Goal: Task Accomplishment & Management: Manage account settings

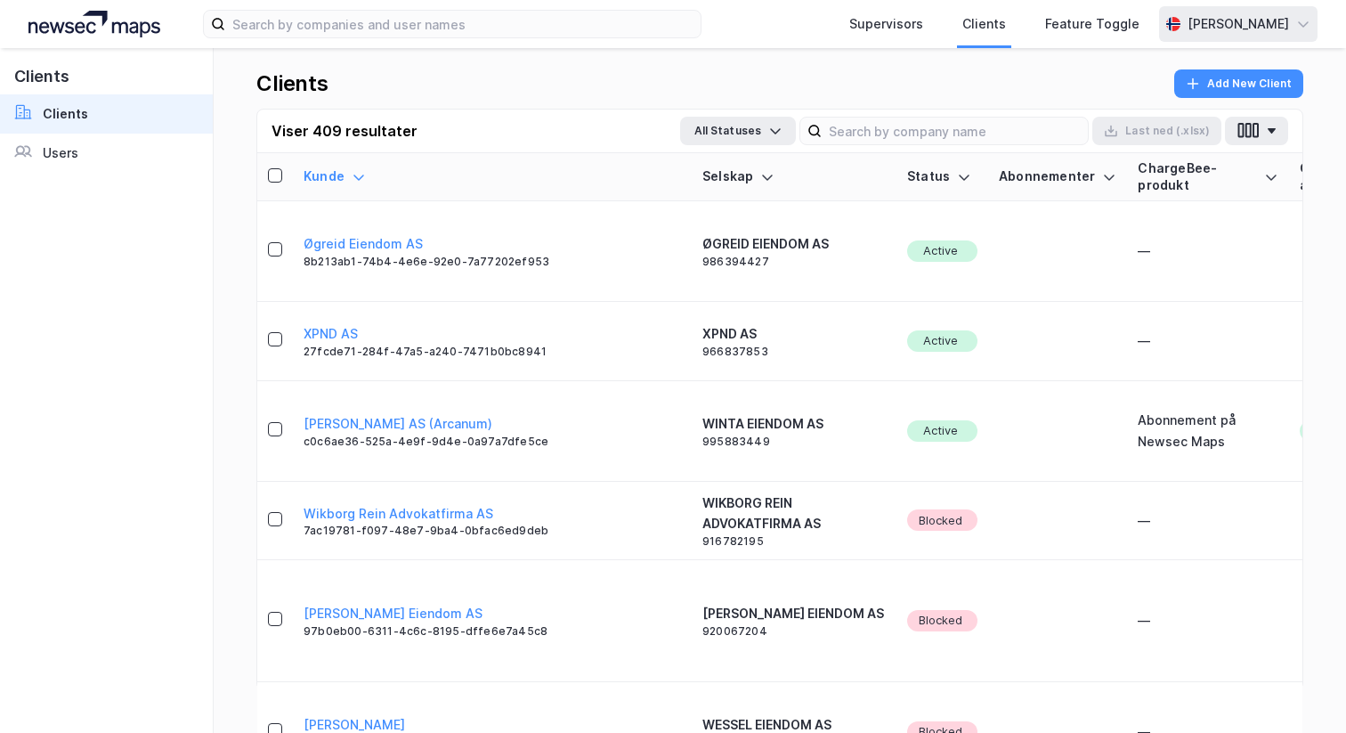
click at [1273, 38] on div "[PERSON_NAME]" at bounding box center [1238, 24] width 159 height 36
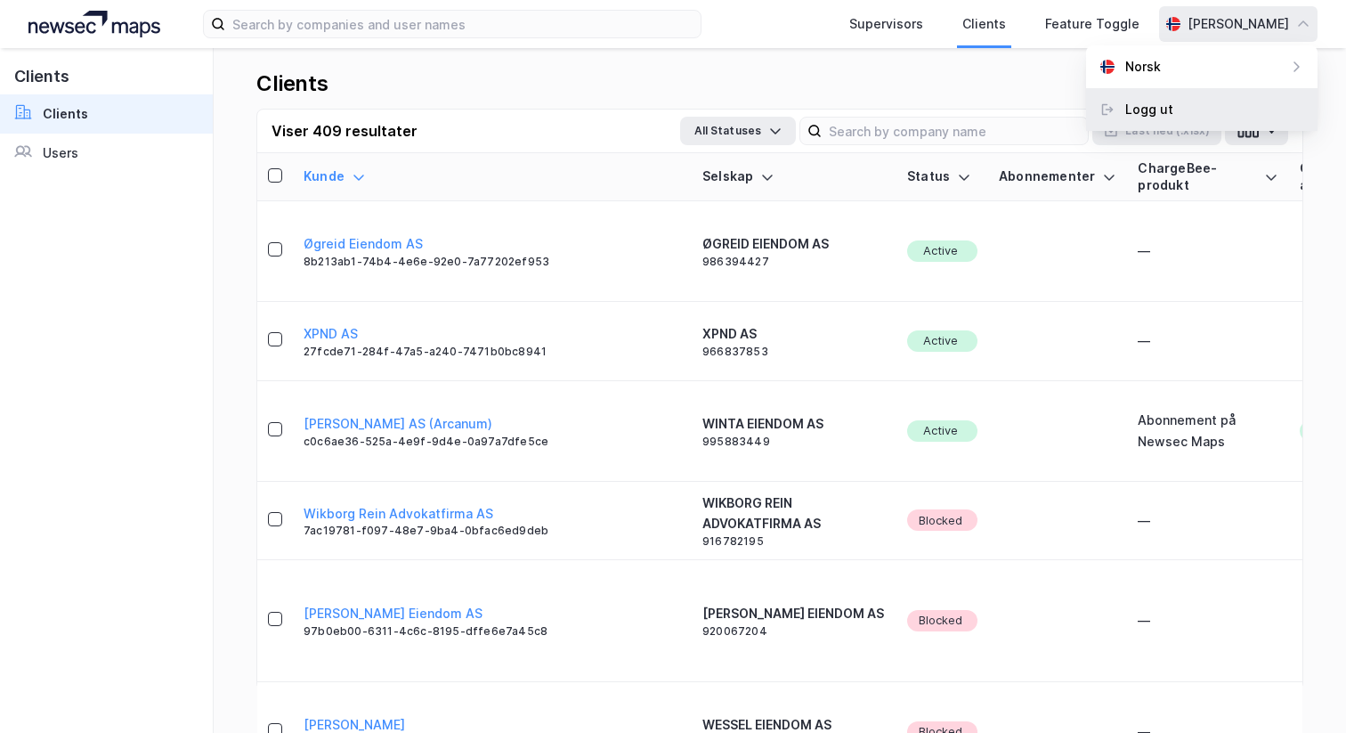
click at [1226, 103] on div "Logg ut" at bounding box center [1202, 109] width 232 height 43
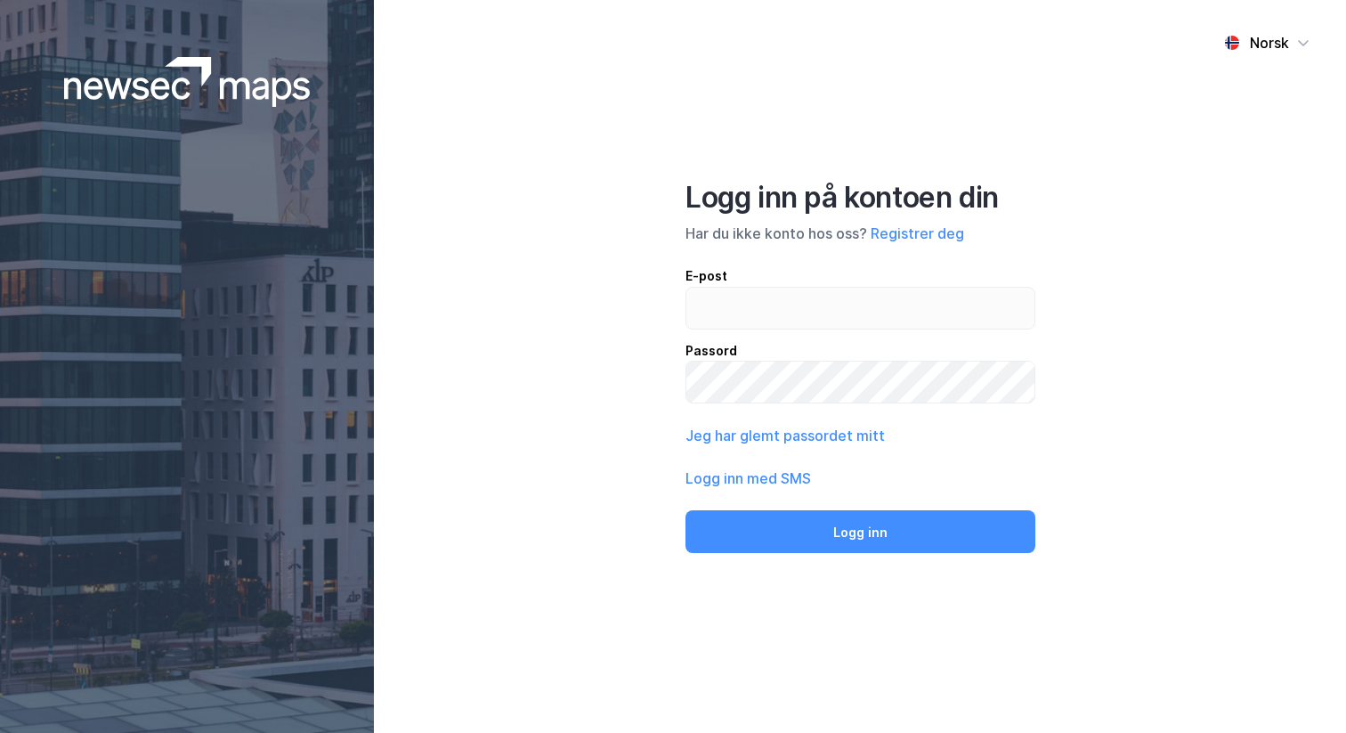
click at [789, 281] on div "E-post" at bounding box center [861, 275] width 350 height 21
click at [789, 288] on input "email" at bounding box center [861, 308] width 348 height 41
click at [789, 304] on input "email" at bounding box center [861, 308] width 348 height 41
type input "andreas+admin@newsecmaps.com"
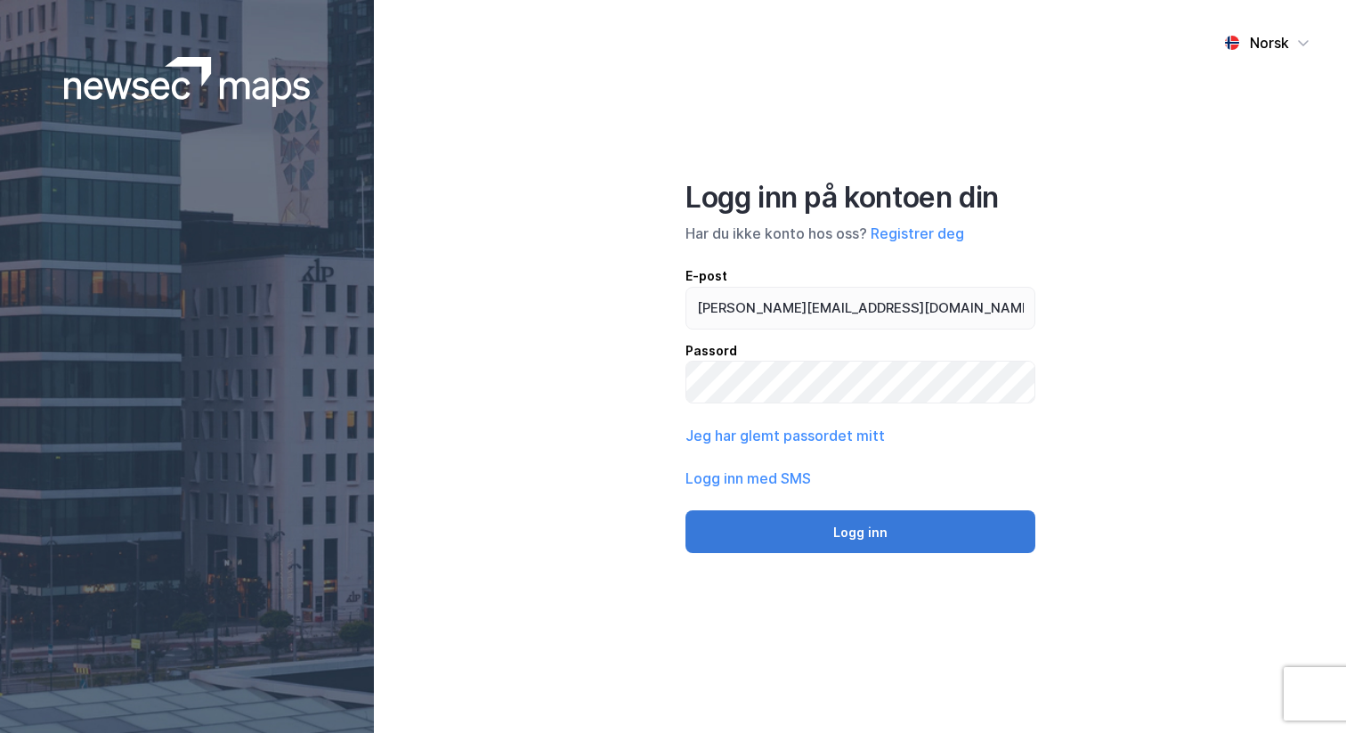
click at [833, 532] on button "Logg inn" at bounding box center [861, 531] width 350 height 43
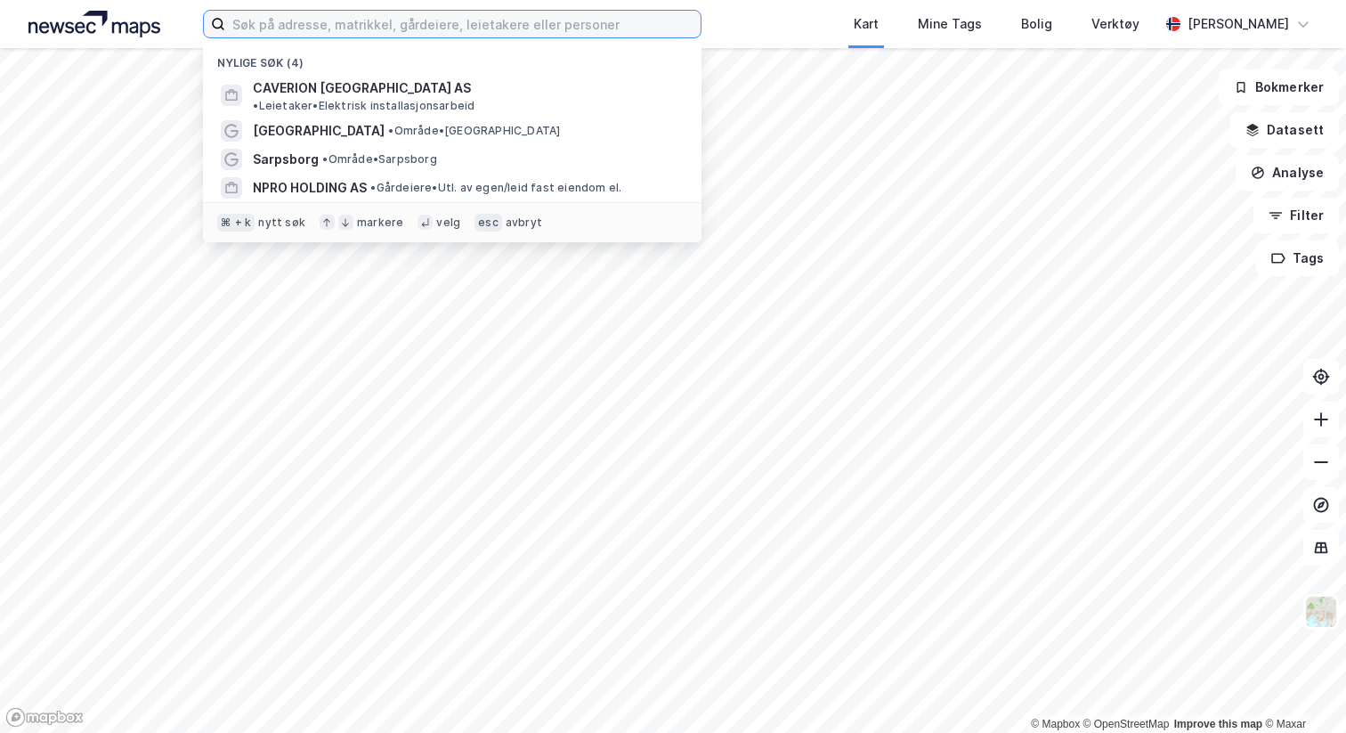
click at [366, 35] on input at bounding box center [463, 24] width 476 height 27
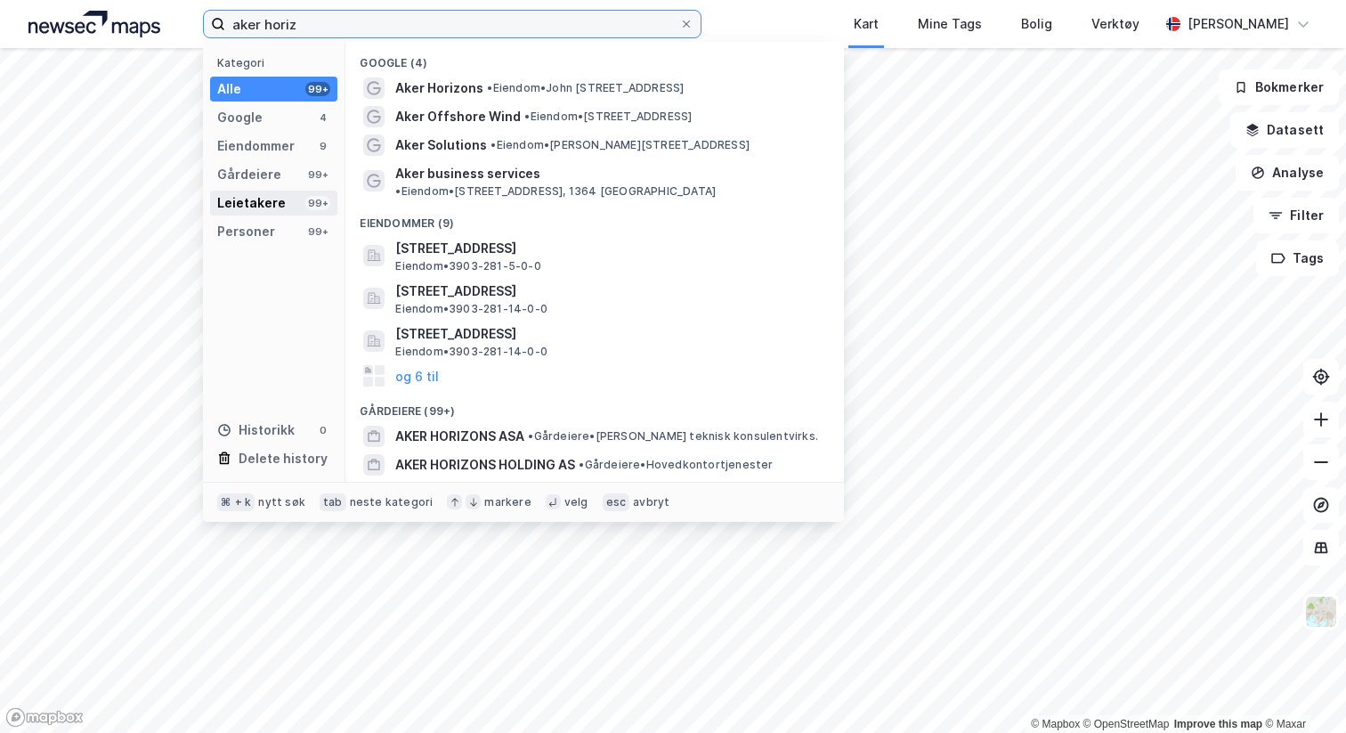
type input "aker horiz"
click at [284, 192] on div "Leietakere 99+" at bounding box center [273, 203] width 127 height 25
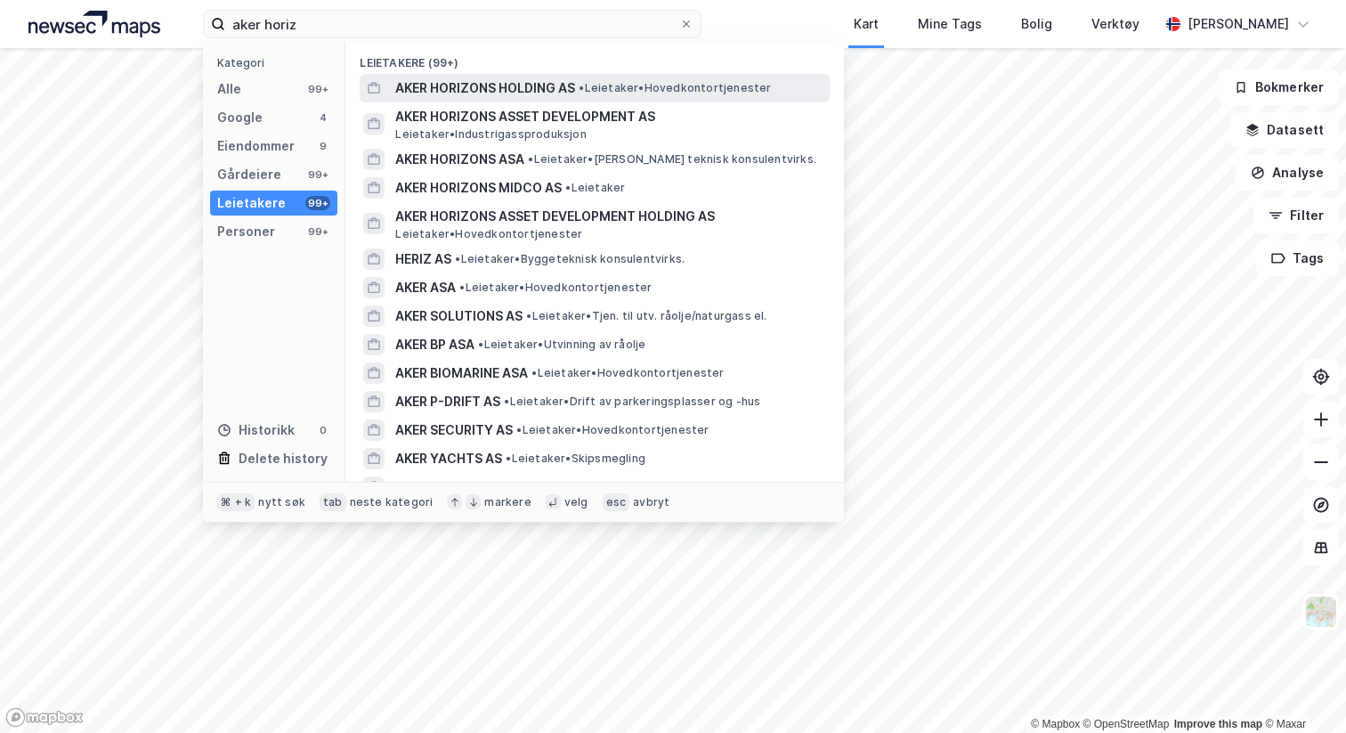
click at [508, 88] on span "AKER HORIZONS HOLDING AS" at bounding box center [485, 87] width 180 height 21
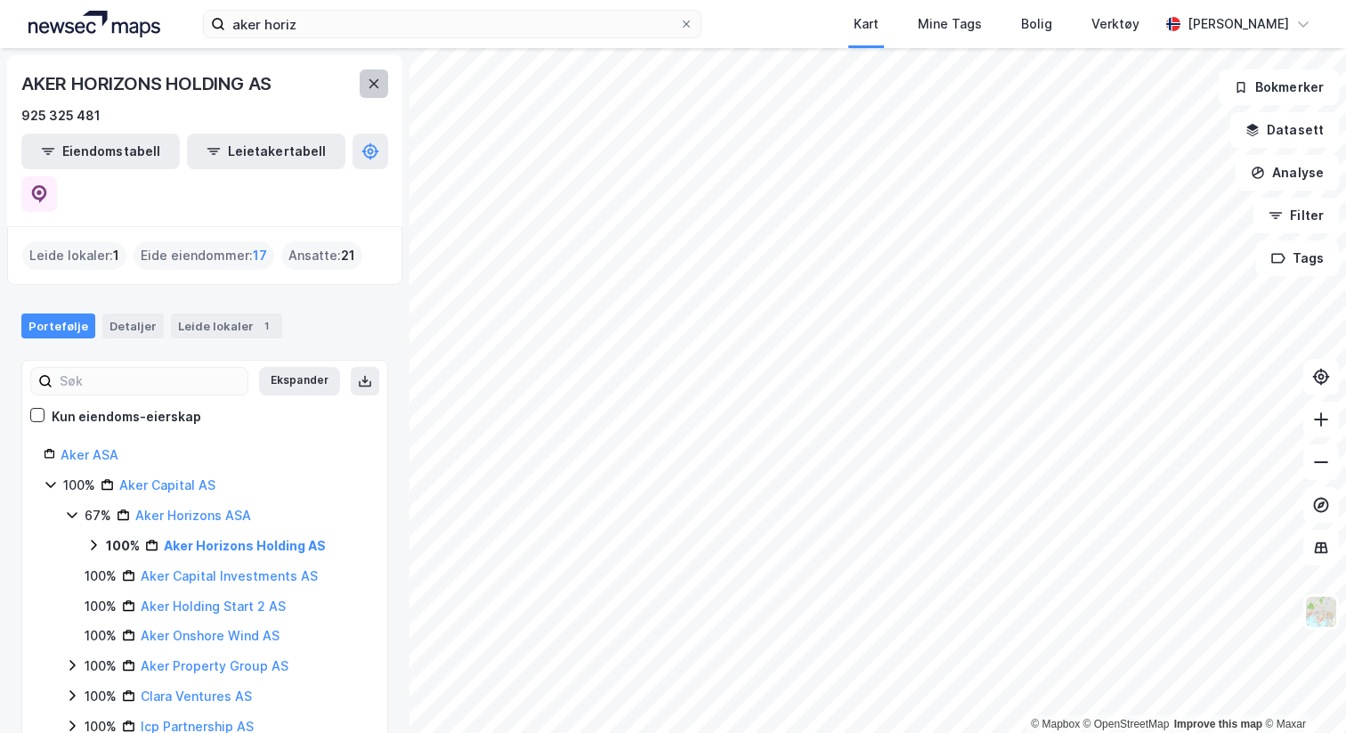
click at [381, 80] on button at bounding box center [374, 83] width 28 height 28
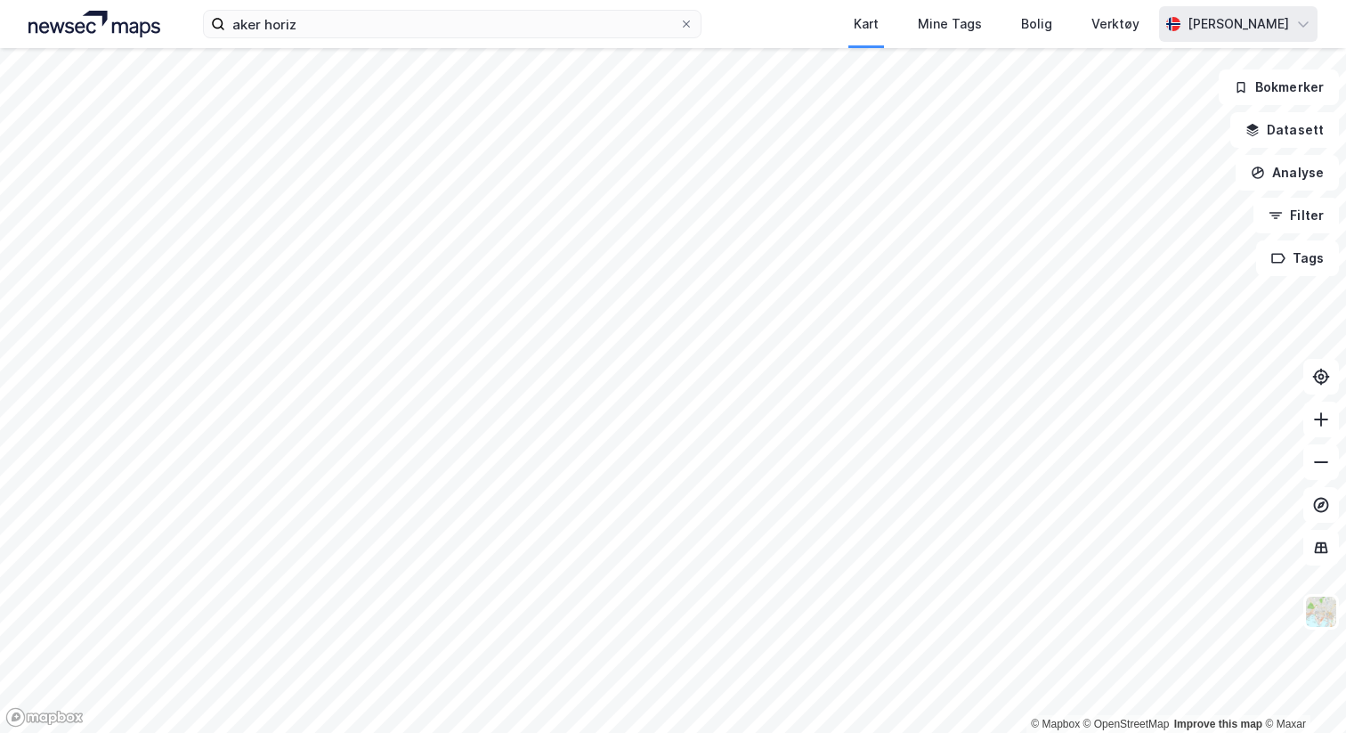
click at [1206, 21] on div "[PERSON_NAME]" at bounding box center [1239, 23] width 102 height 21
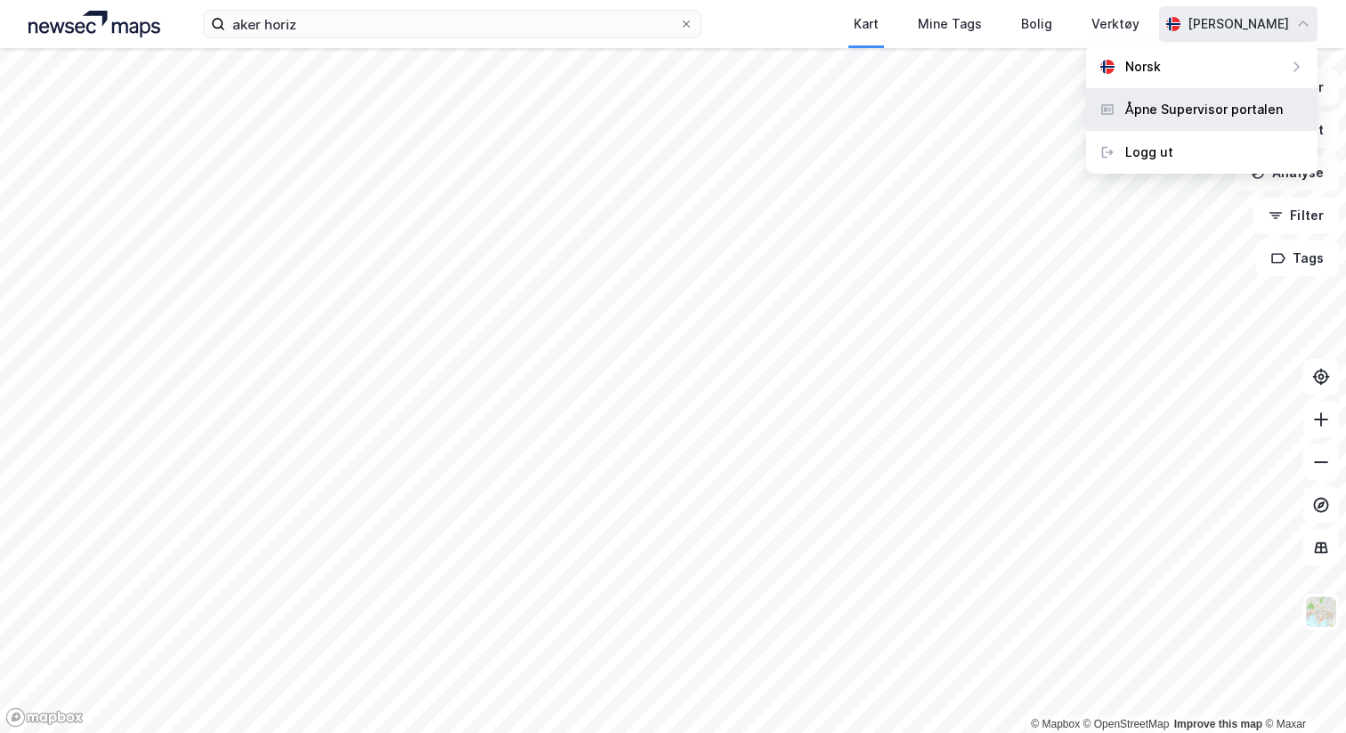
click at [1175, 101] on div "Åpne Supervisor portalen" at bounding box center [1205, 109] width 158 height 21
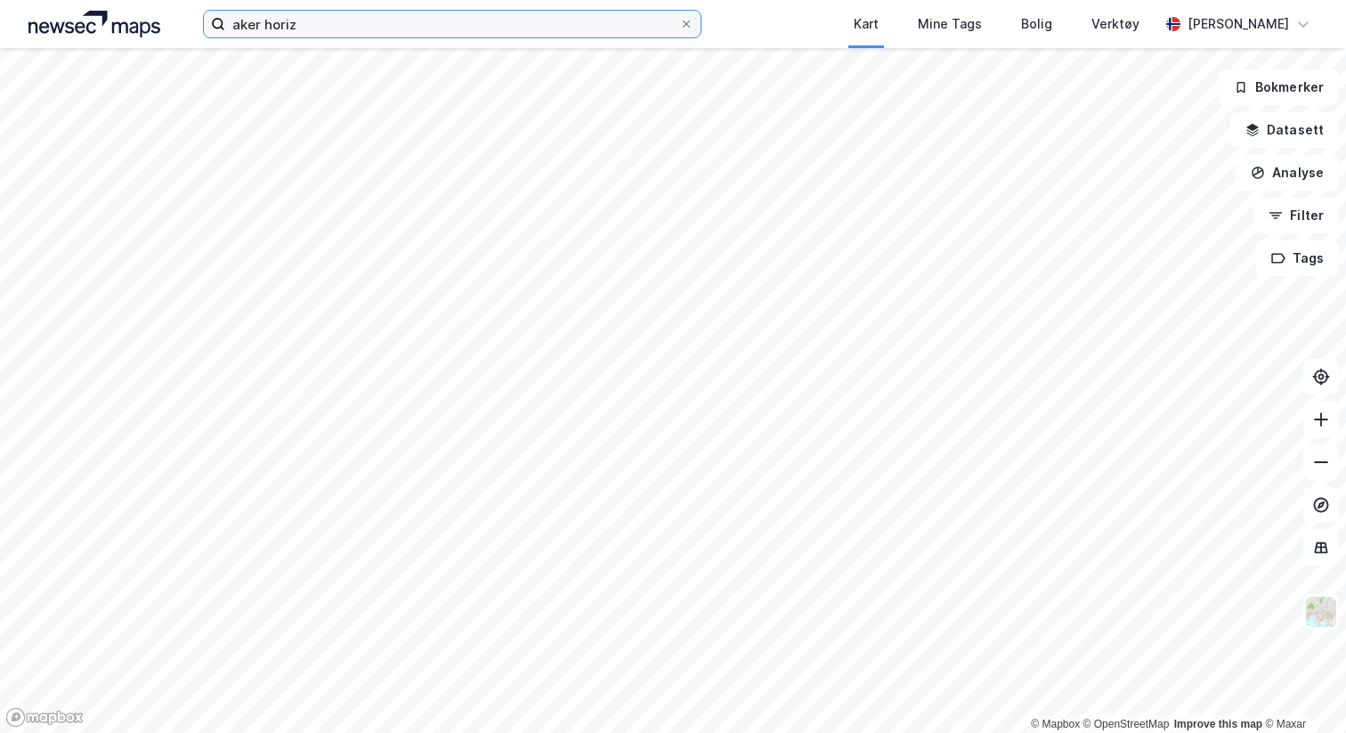
click at [402, 25] on input "aker horiz" at bounding box center [452, 24] width 454 height 27
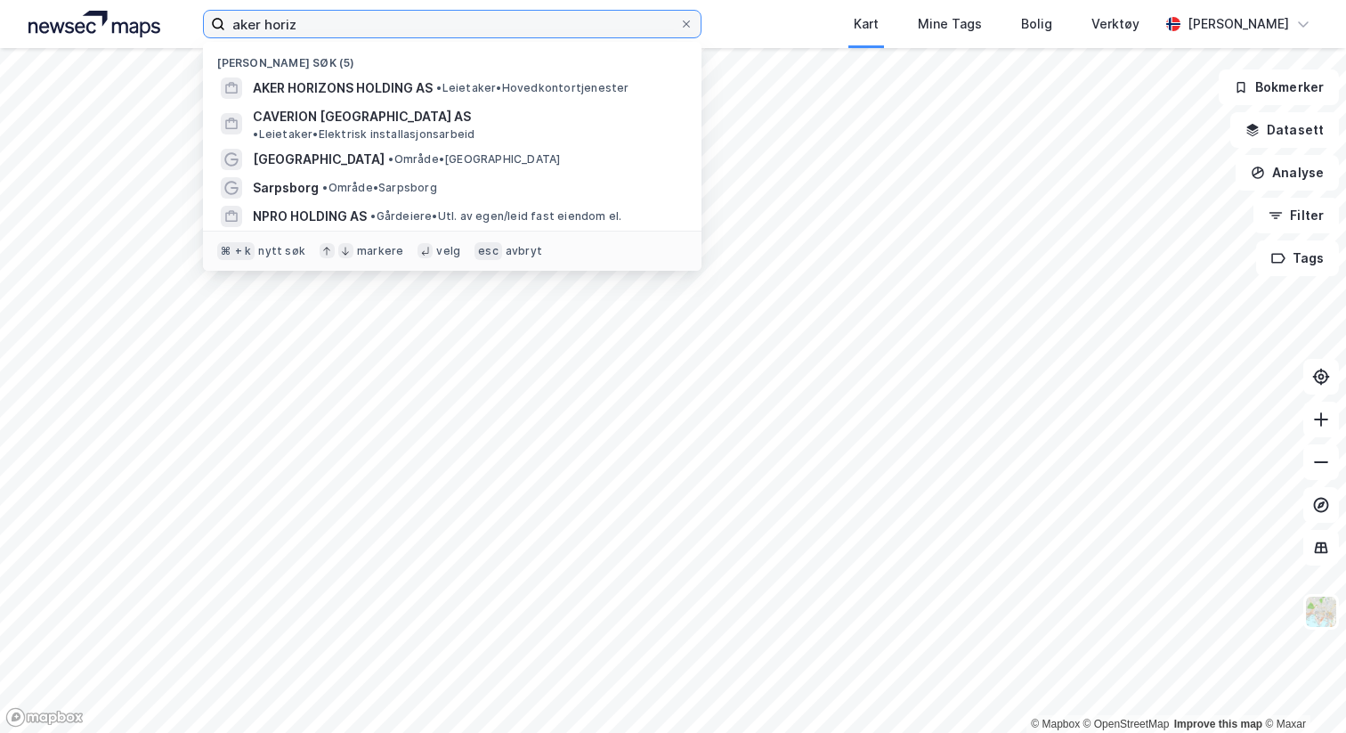
click at [402, 25] on input "aker horiz" at bounding box center [452, 24] width 454 height 27
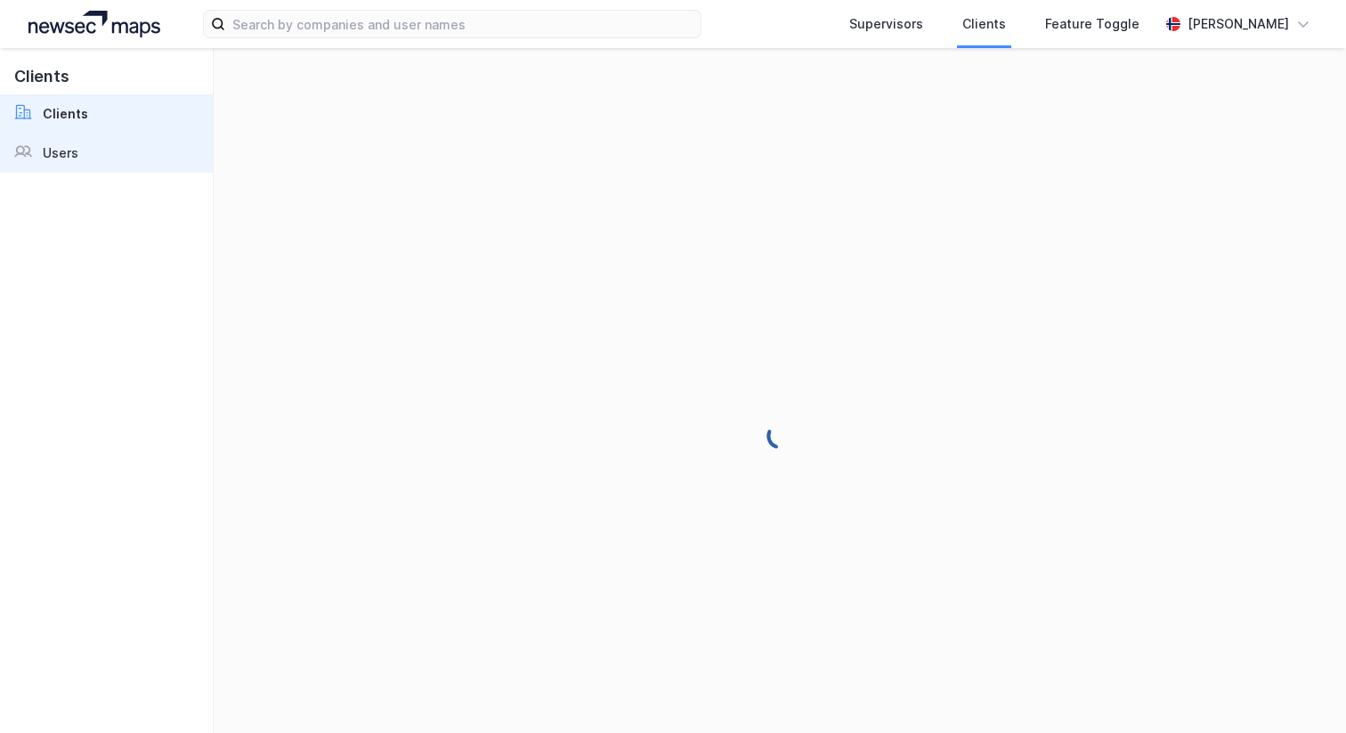
click at [91, 136] on link "Users" at bounding box center [106, 153] width 213 height 39
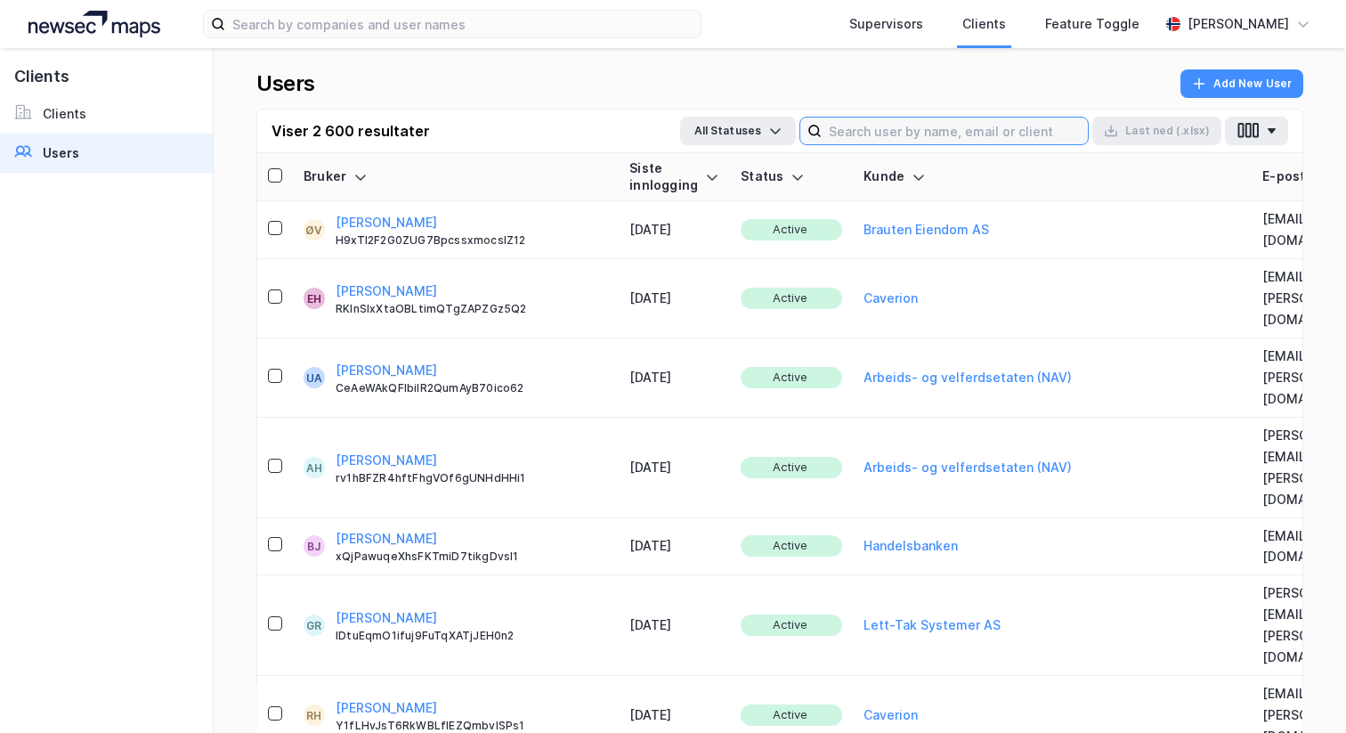
click at [924, 129] on input at bounding box center [955, 131] width 266 height 27
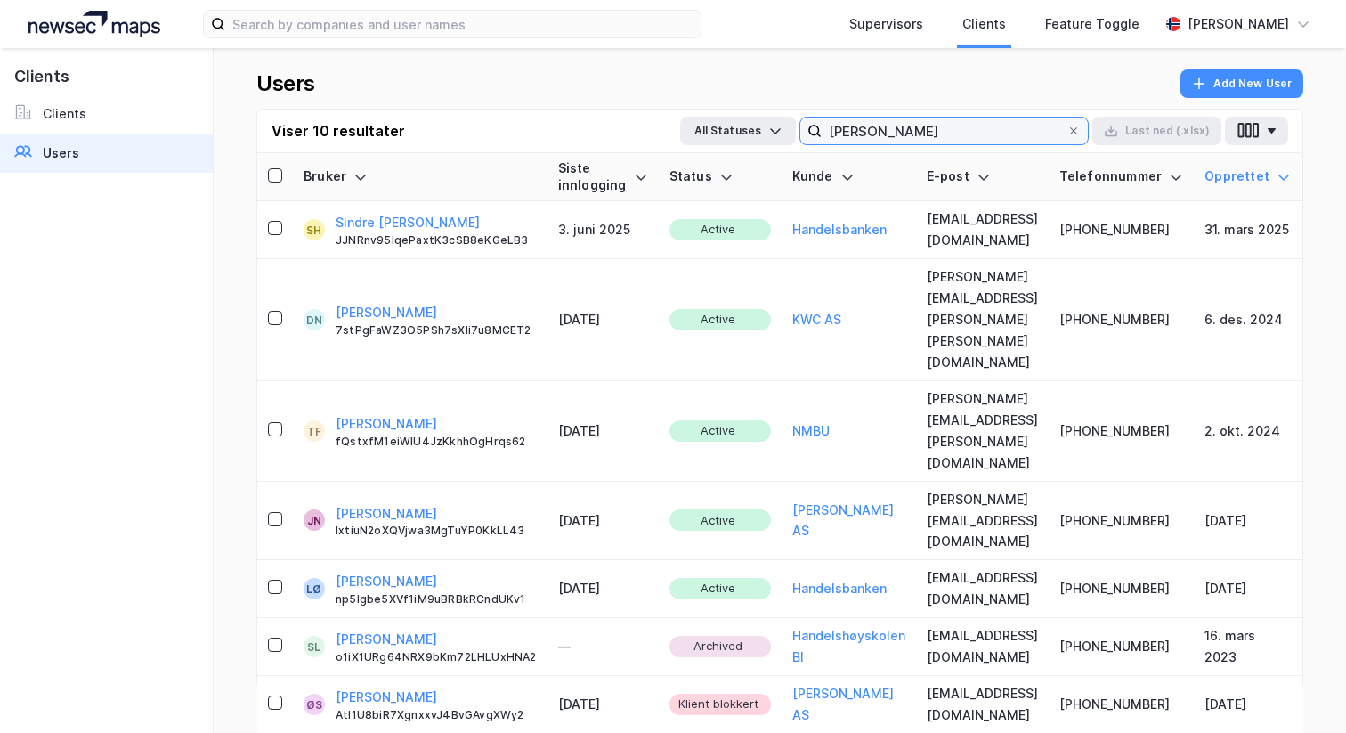
click at [893, 138] on input "[PERSON_NAME]" at bounding box center [944, 131] width 245 height 27
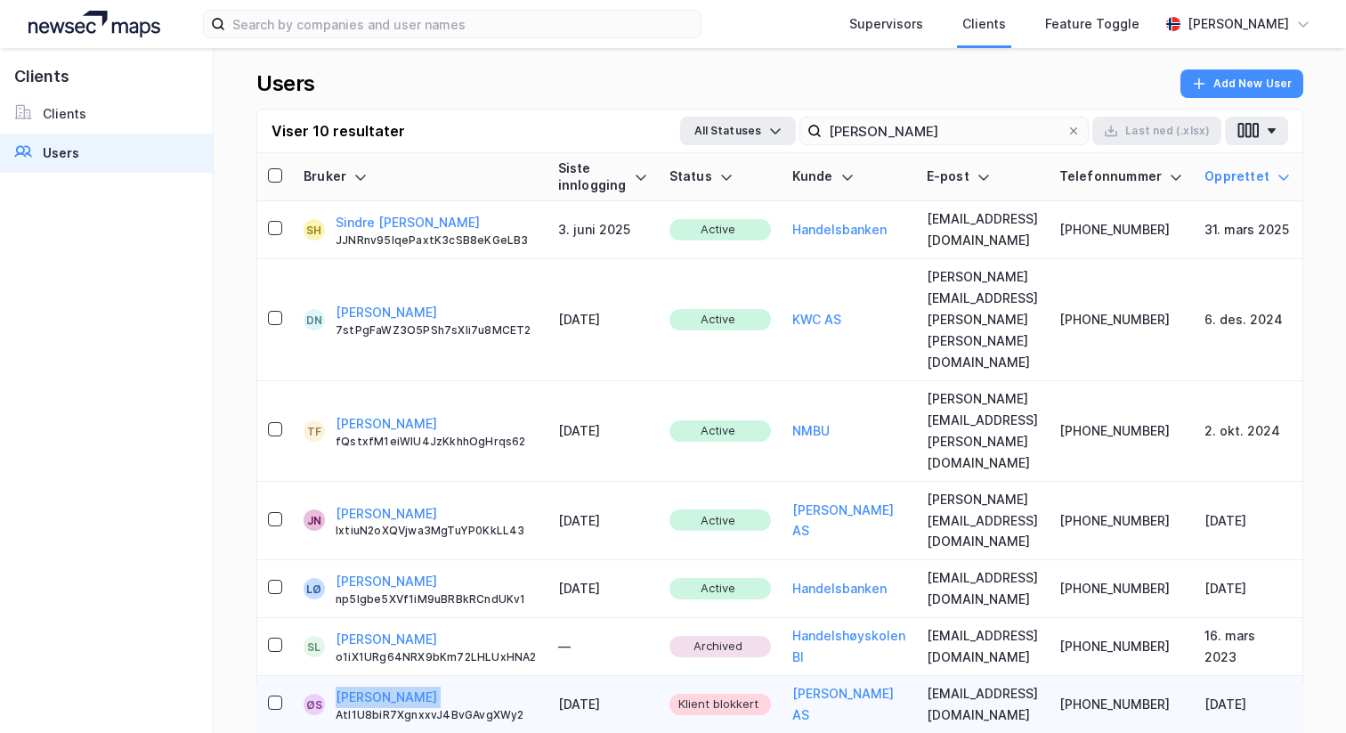
drag, startPoint x: 435, startPoint y: 543, endPoint x: 331, endPoint y: 547, distance: 104.2
click at [331, 687] on div "ØS [PERSON_NAME] AtI1U8biR7XgnxxvJ4BvGAvgXWy2" at bounding box center [420, 705] width 233 height 36
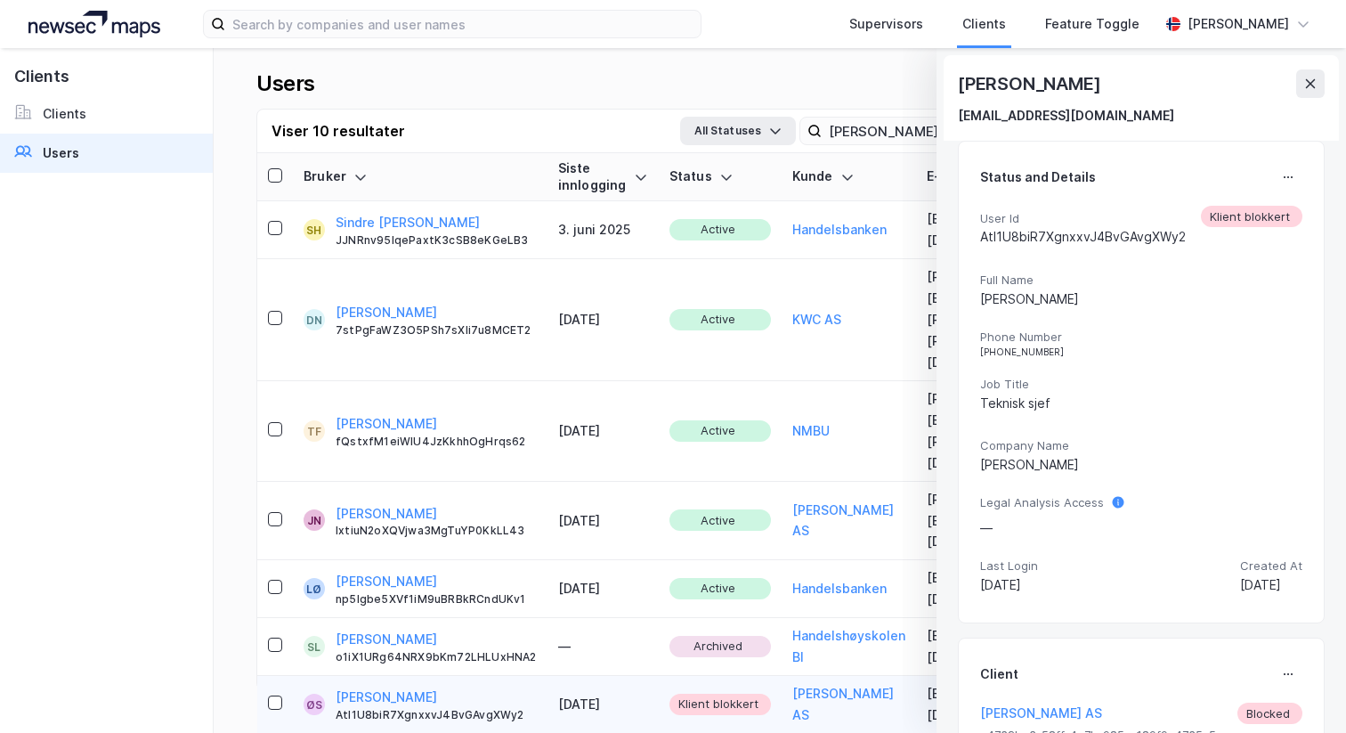
click at [1022, 86] on div "[PERSON_NAME]" at bounding box center [1031, 83] width 146 height 28
copy div "[PERSON_NAME]"
click at [1316, 84] on icon at bounding box center [1311, 84] width 14 height 14
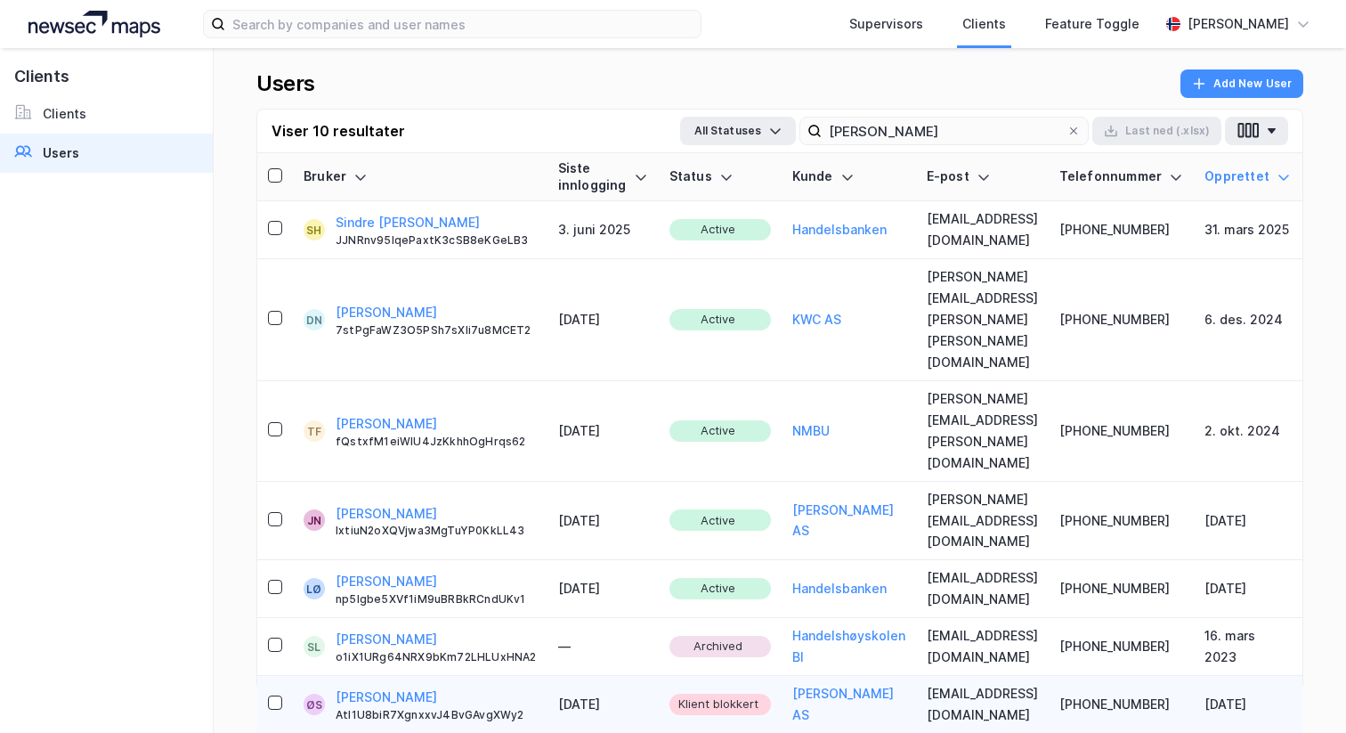
click at [985, 106] on div "Users Add New User" at bounding box center [779, 88] width 1047 height 39
click at [971, 132] on input "[PERSON_NAME]" at bounding box center [944, 131] width 245 height 27
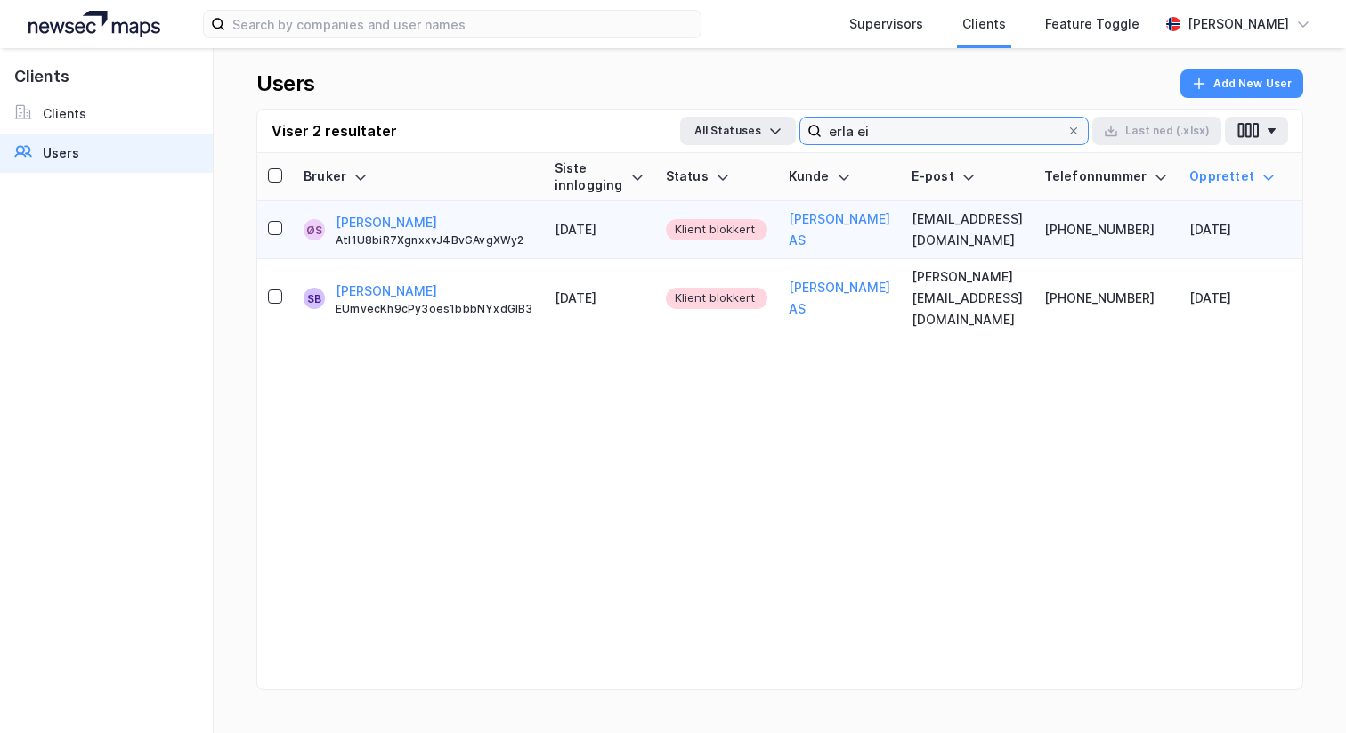
type input "erla ei"
click at [972, 148] on div "Viser 2 resultater All Statuses erla ei Last [PERSON_NAME] (.xlsx)" at bounding box center [779, 132] width 1045 height 44
click at [964, 140] on input "erla ei" at bounding box center [944, 131] width 245 height 27
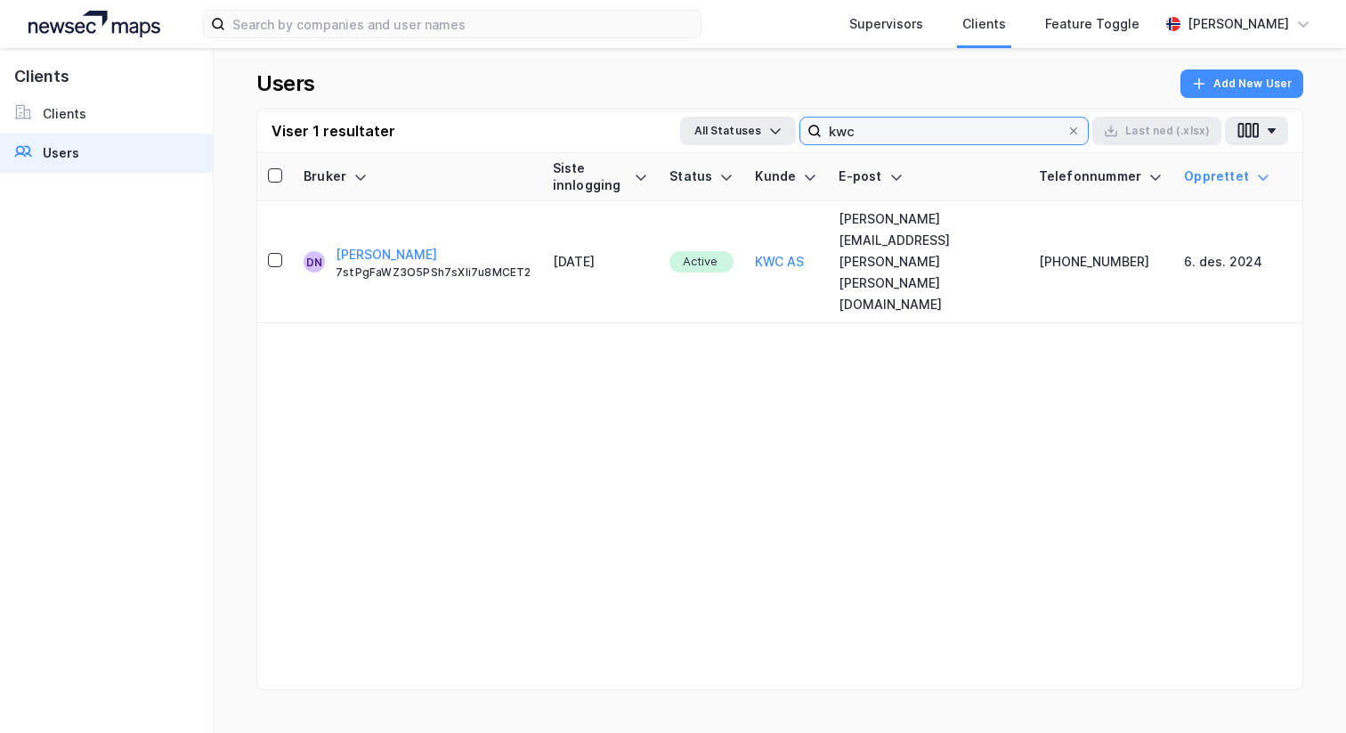
click at [861, 127] on input "kwc" at bounding box center [944, 131] width 245 height 27
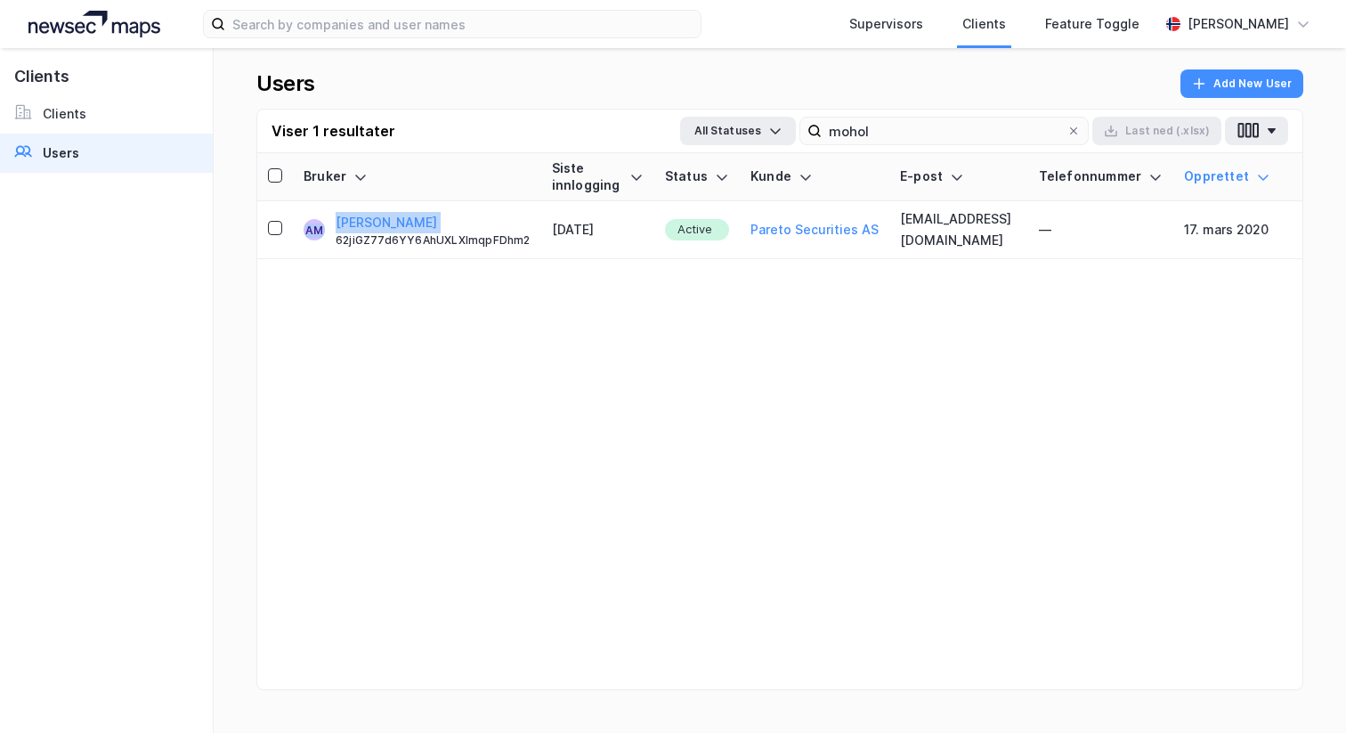
drag, startPoint x: 479, startPoint y: 221, endPoint x: 518, endPoint y: 156, distance: 75.9
click at [518, 156] on table "Bruker Siste innlogging Status [PERSON_NAME] E-post Telefonnummer Opprettet AM …" at bounding box center [779, 206] width 1045 height 106
click at [465, 42] on div "Supervisors Clients Feature Toggle [PERSON_NAME]" at bounding box center [673, 24] width 1346 height 48
click at [894, 153] on th "E-post" at bounding box center [959, 177] width 139 height 48
click at [892, 134] on input "mohol" at bounding box center [944, 131] width 245 height 27
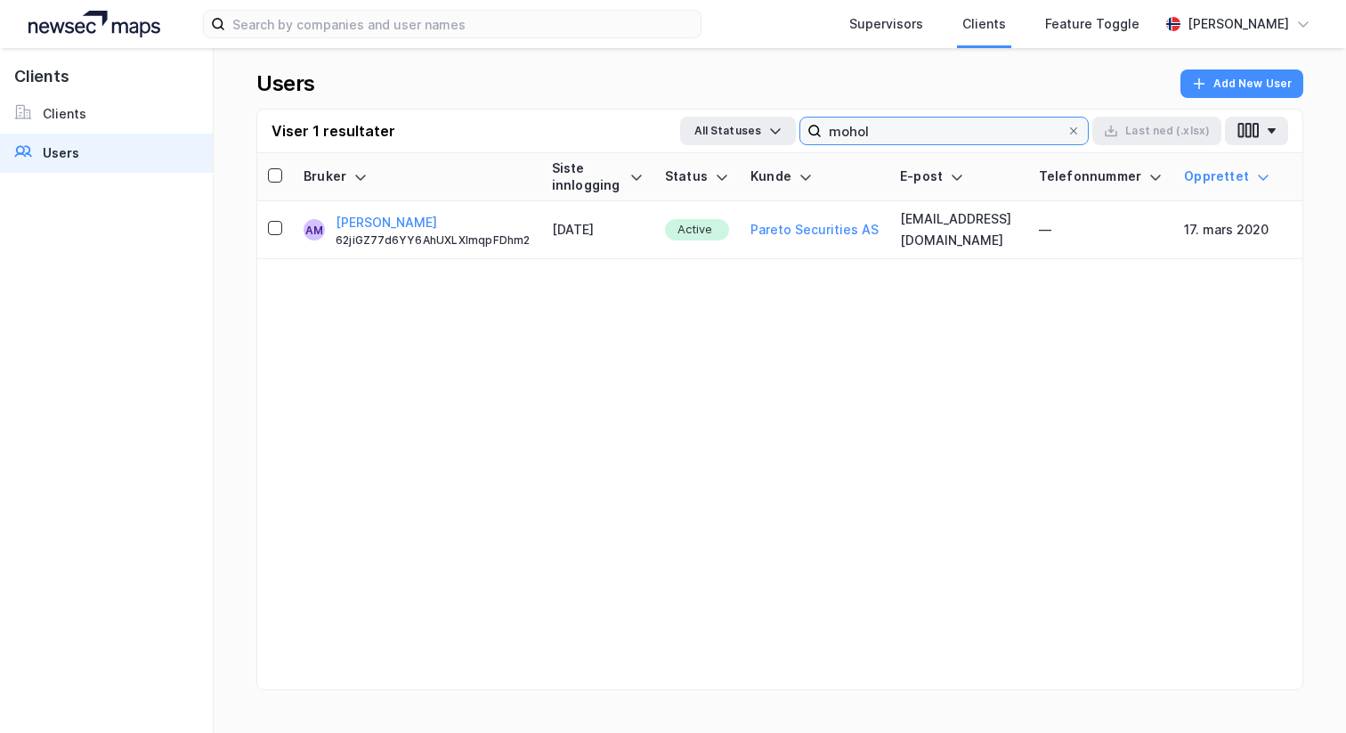
click at [892, 134] on input "mohol" at bounding box center [944, 131] width 245 height 27
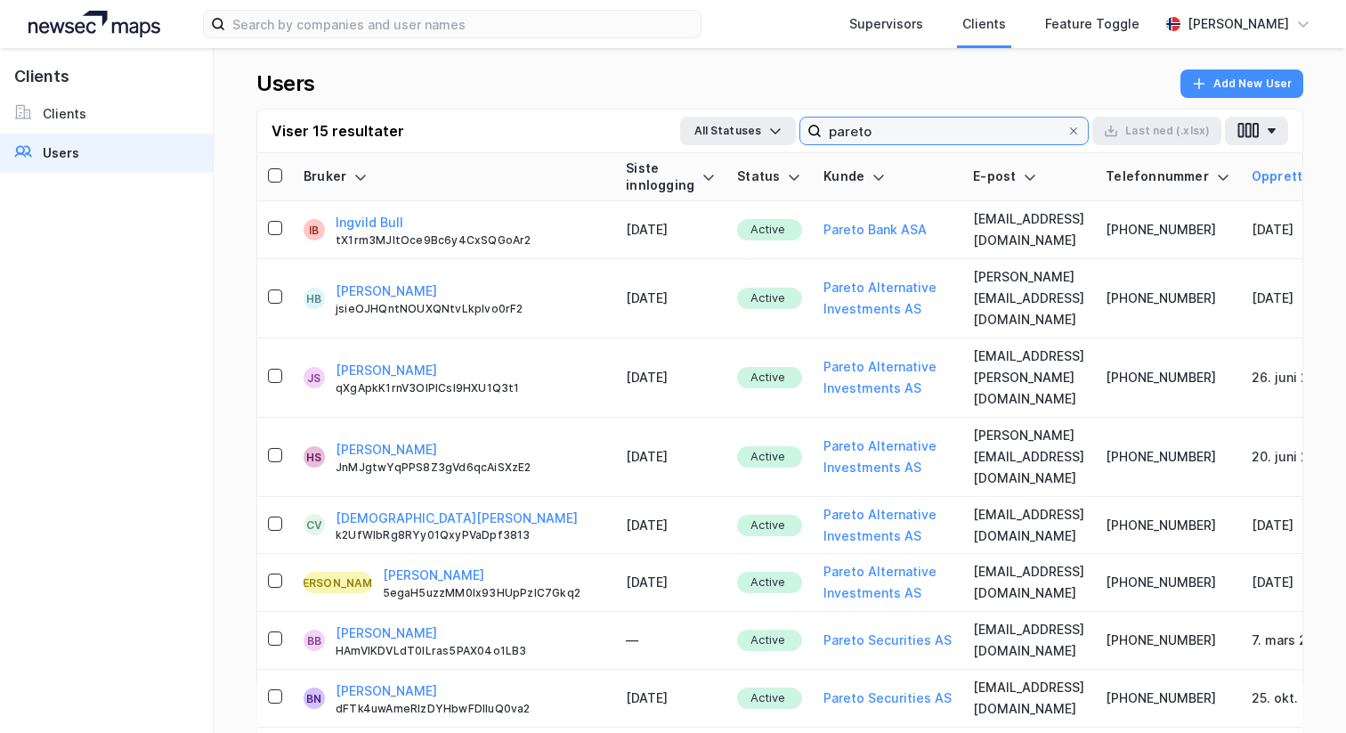
type input "pareto"
click at [973, 144] on label "pareto" at bounding box center [944, 131] width 289 height 28
click at [973, 144] on input "pareto" at bounding box center [944, 131] width 245 height 27
click at [973, 144] on label "pareto" at bounding box center [944, 131] width 289 height 28
click at [973, 144] on input "pareto" at bounding box center [944, 131] width 245 height 27
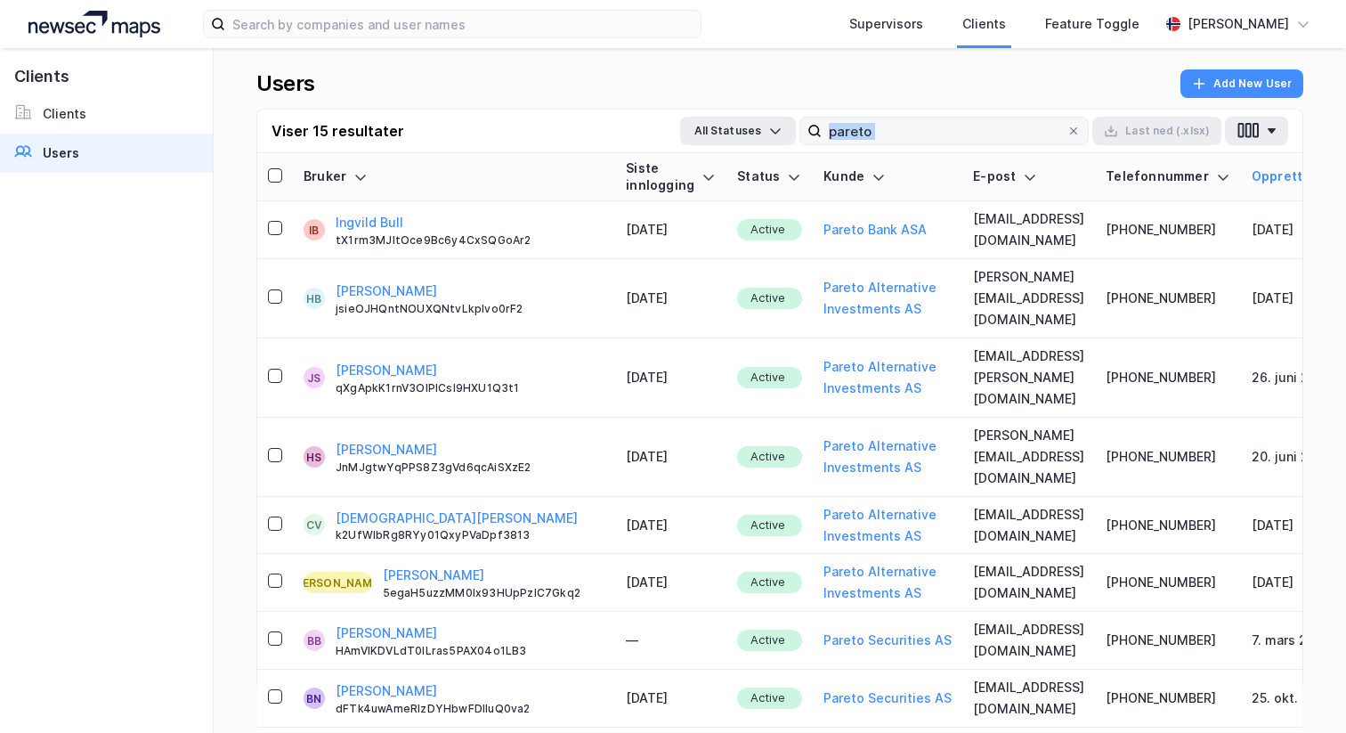
click at [973, 144] on label "pareto" at bounding box center [944, 131] width 289 height 28
click at [973, 144] on input "pareto" at bounding box center [944, 131] width 245 height 27
click at [971, 135] on input "pareto" at bounding box center [944, 131] width 245 height 27
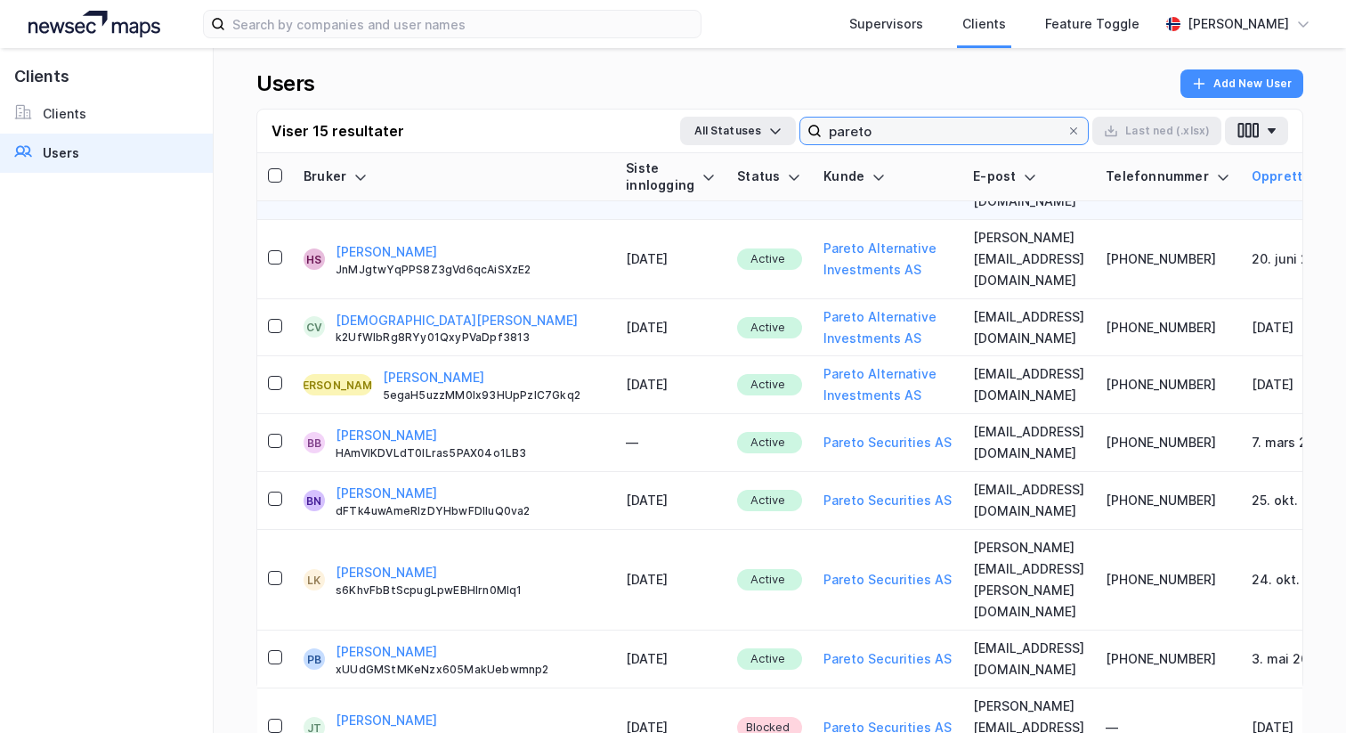
scroll to position [191, 0]
